Goal: Use online tool/utility: Utilize a website feature to perform a specific function

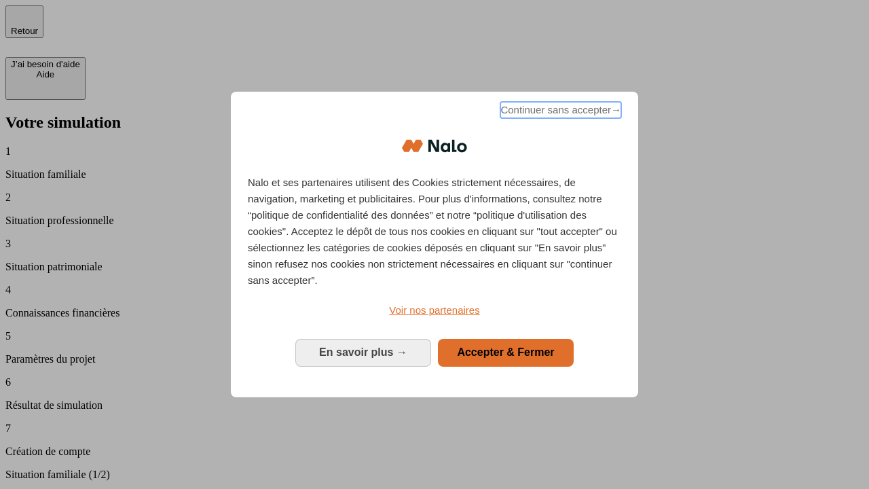
click at [559, 112] on span "Continuer sans accepter →" at bounding box center [560, 110] width 121 height 16
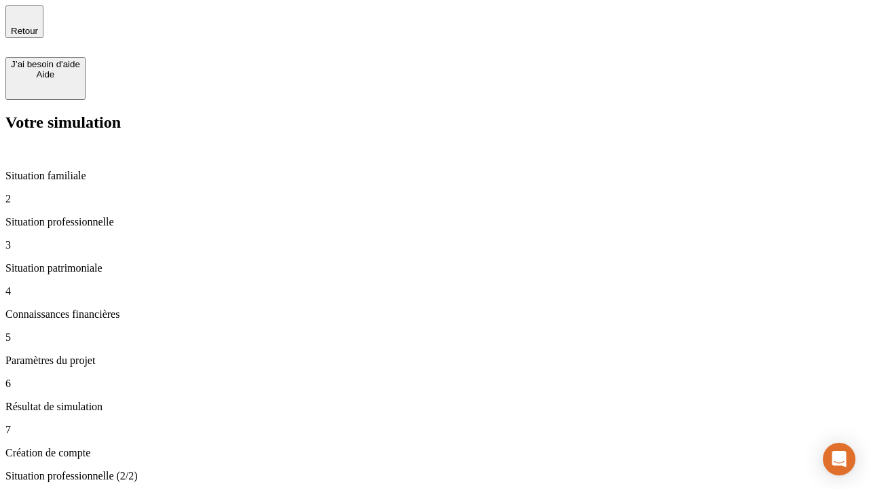
type input "30 000"
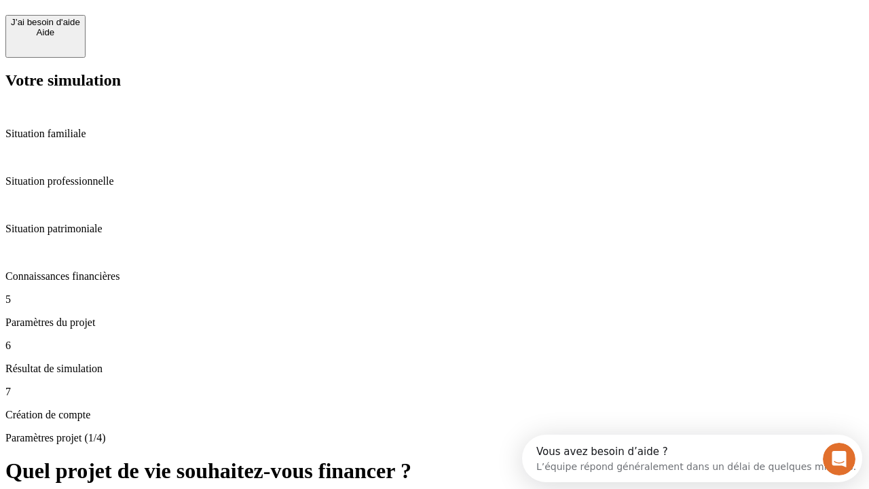
scroll to position [12, 0]
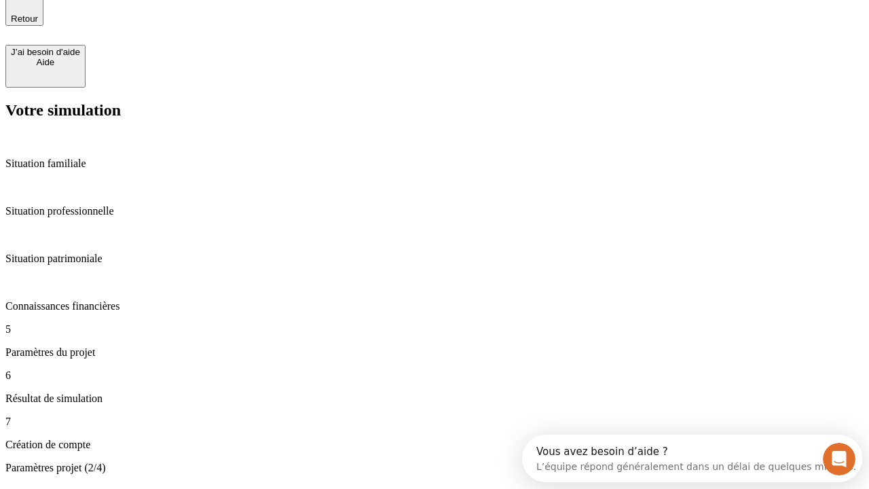
type input "25"
type input "5"
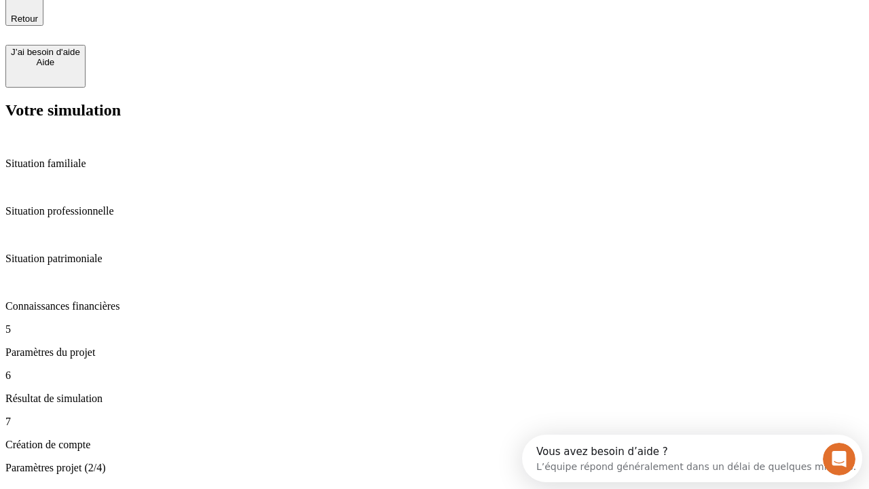
type input "1 000"
type input "640"
